Goal: Download file/media

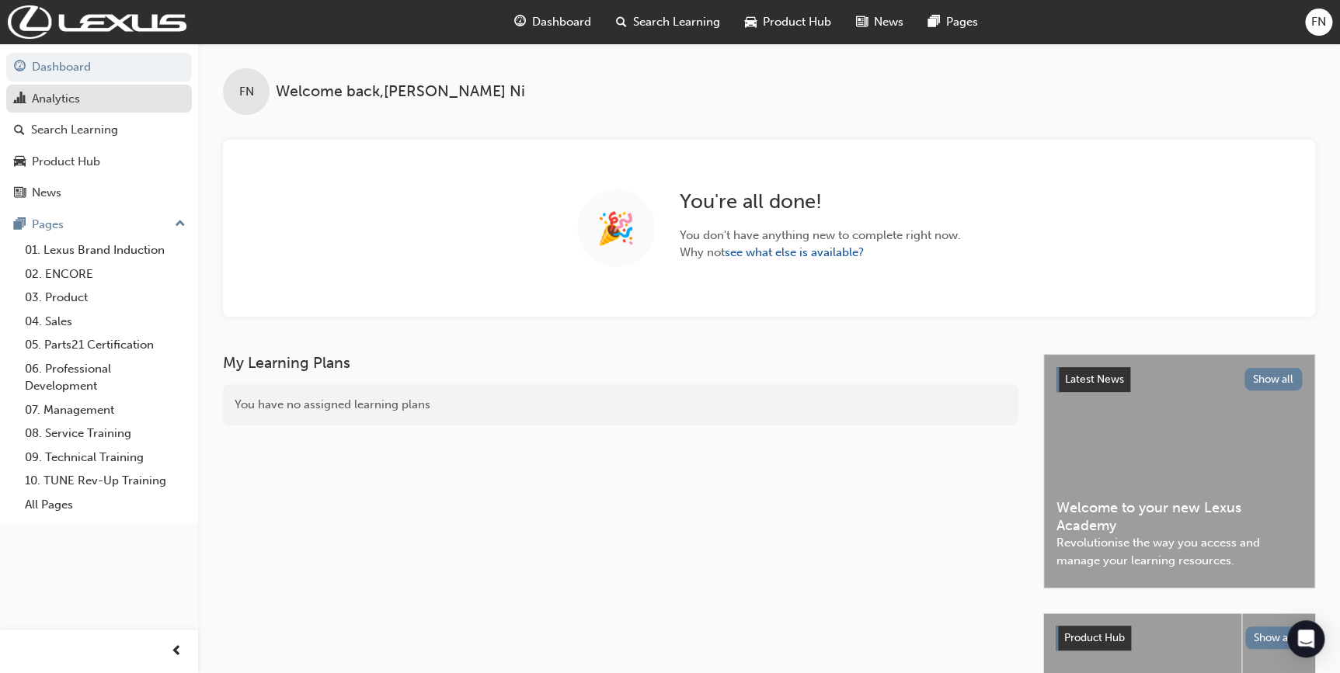
click at [57, 97] on div "Analytics" at bounding box center [56, 99] width 48 height 18
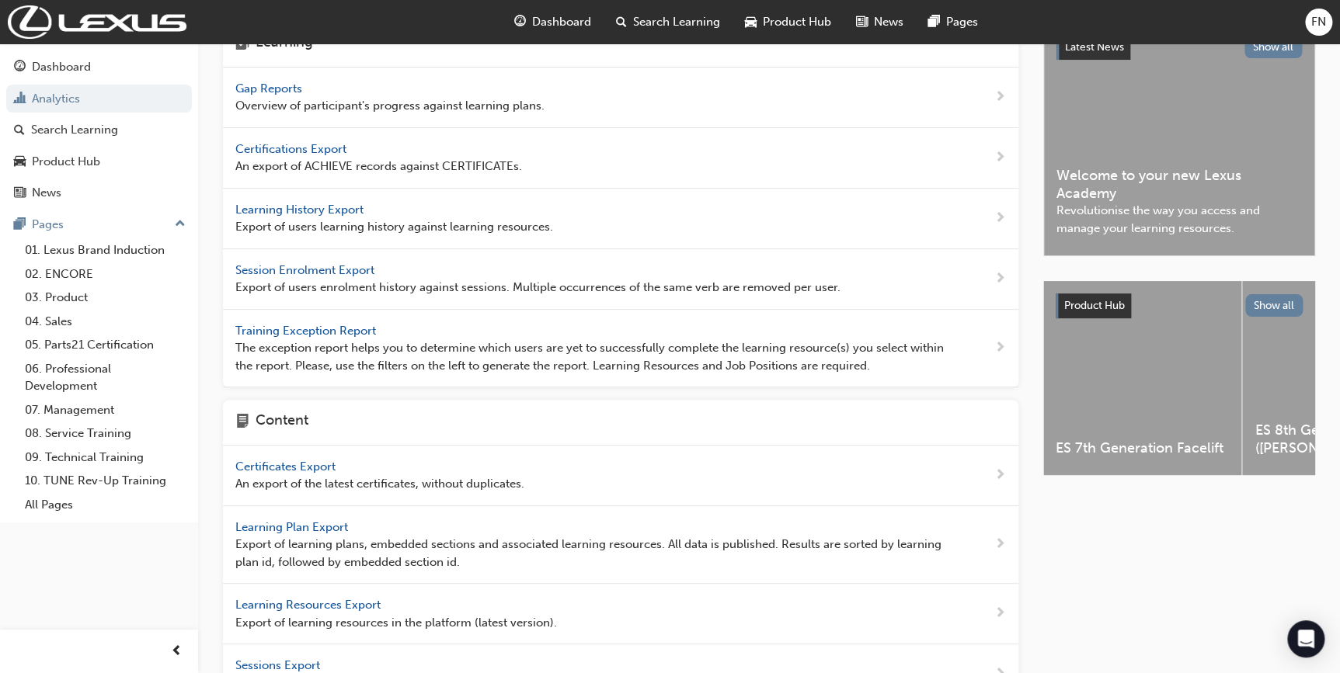
scroll to position [141, 0]
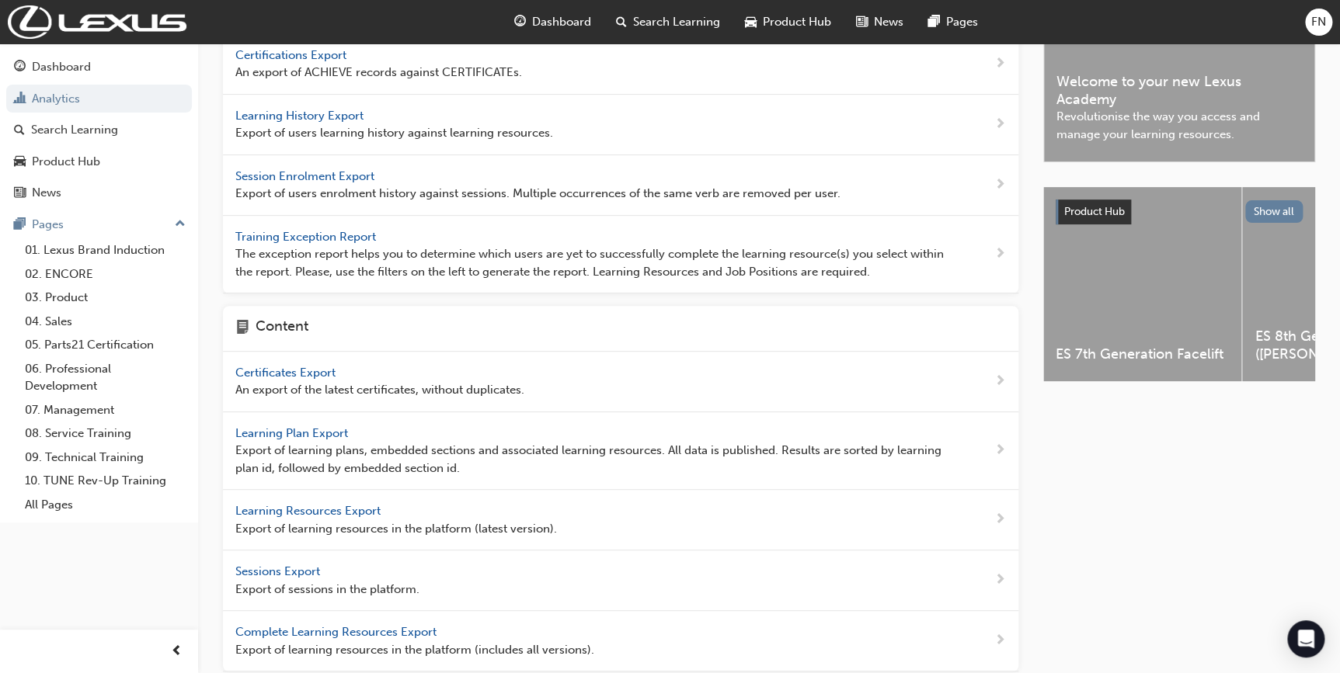
click at [309, 509] on span "Learning Resources Export" at bounding box center [309, 511] width 148 height 14
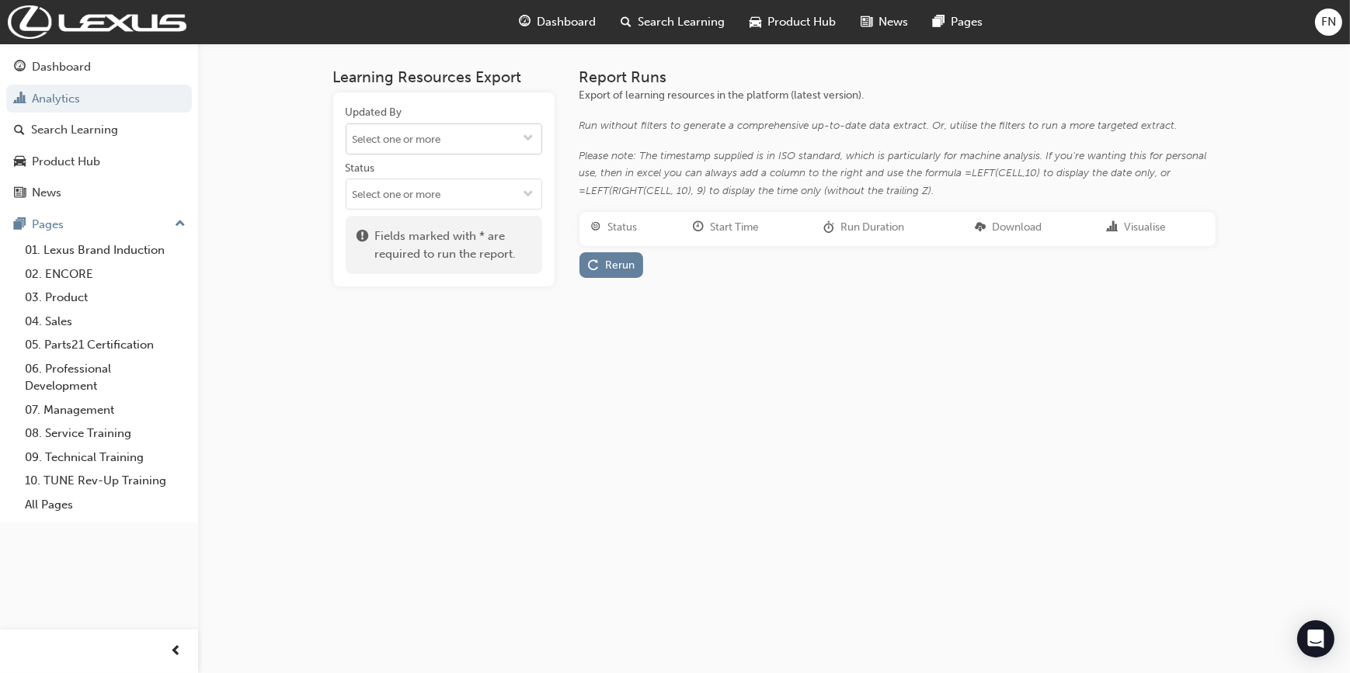
click at [454, 144] on input "Updated By" at bounding box center [443, 139] width 195 height 30
click at [454, 144] on input "Updated By No results, type at least 2 characters of family name" at bounding box center [443, 139] width 195 height 30
click at [422, 235] on span "Fields marked with * are required to run the report." at bounding box center [452, 245] width 155 height 35
click at [421, 196] on input "Status" at bounding box center [443, 194] width 195 height 30
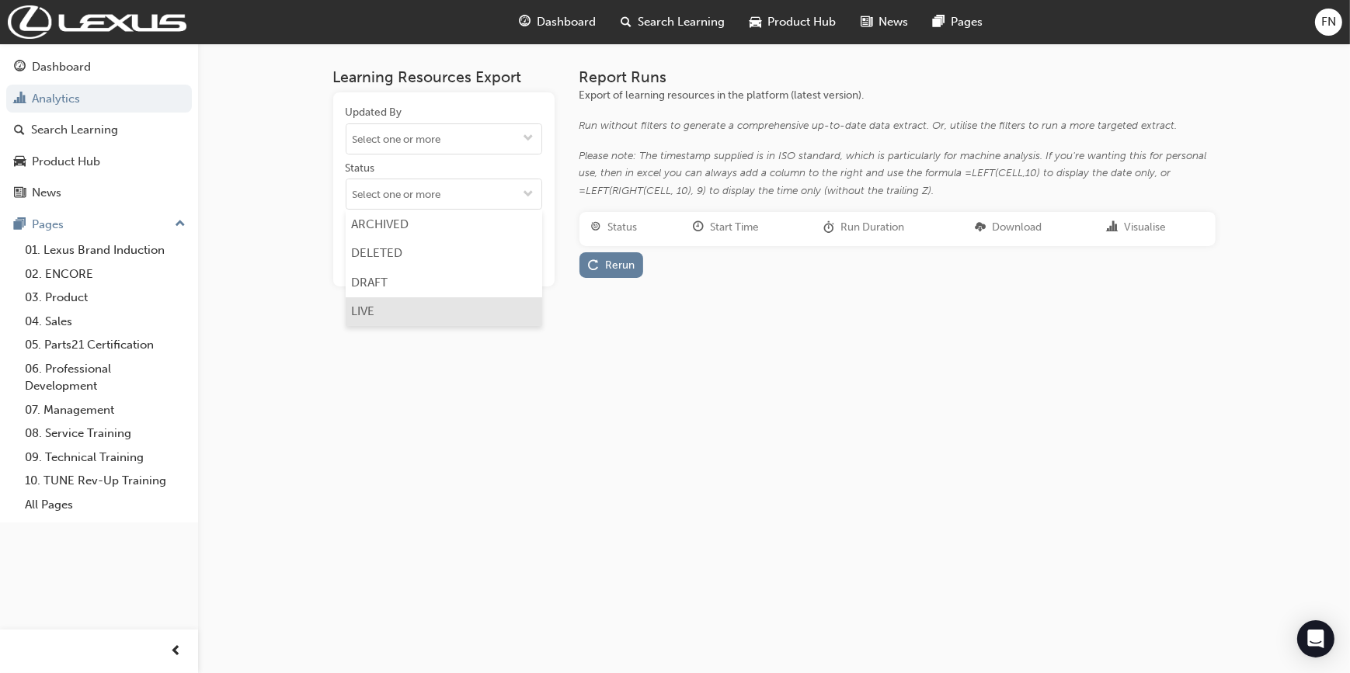
click at [369, 308] on li "LIVE" at bounding box center [444, 312] width 196 height 30
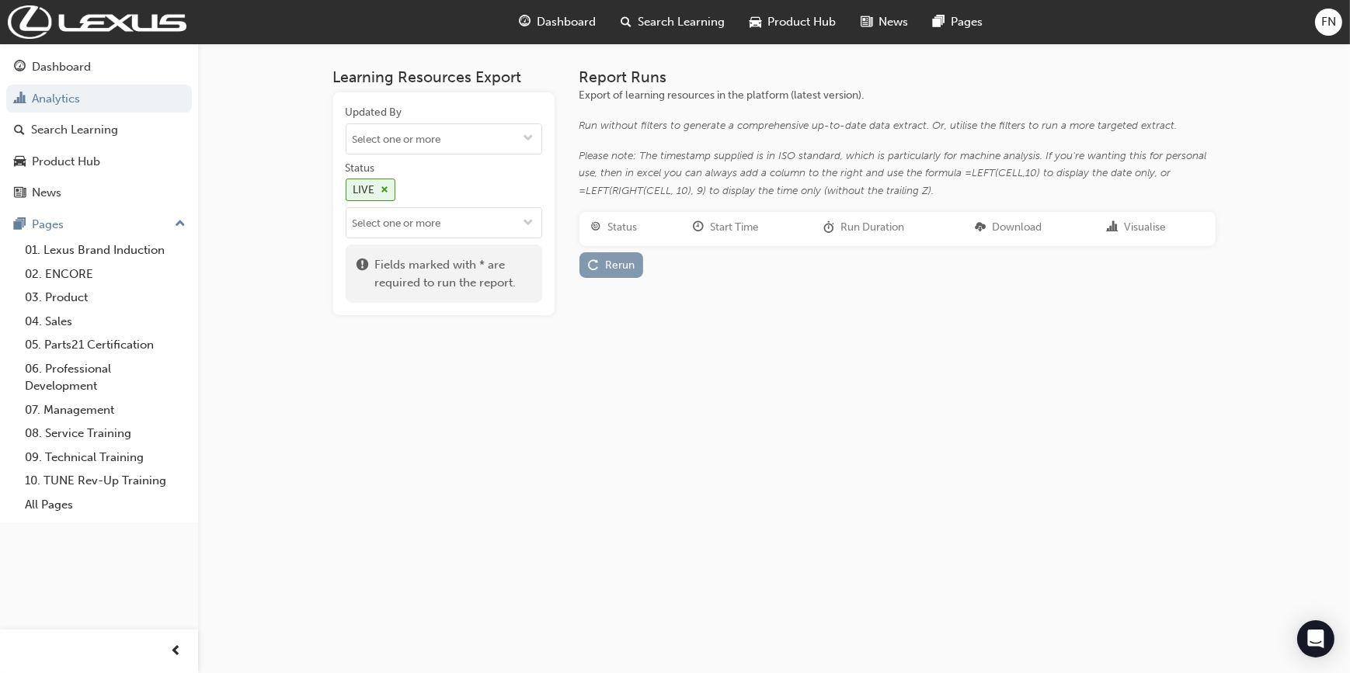
click at [616, 265] on div "Rerun" at bounding box center [620, 265] width 30 height 13
click at [1047, 263] on link "Download" at bounding box center [1027, 263] width 68 height 23
